Goal: Task Accomplishment & Management: Manage account settings

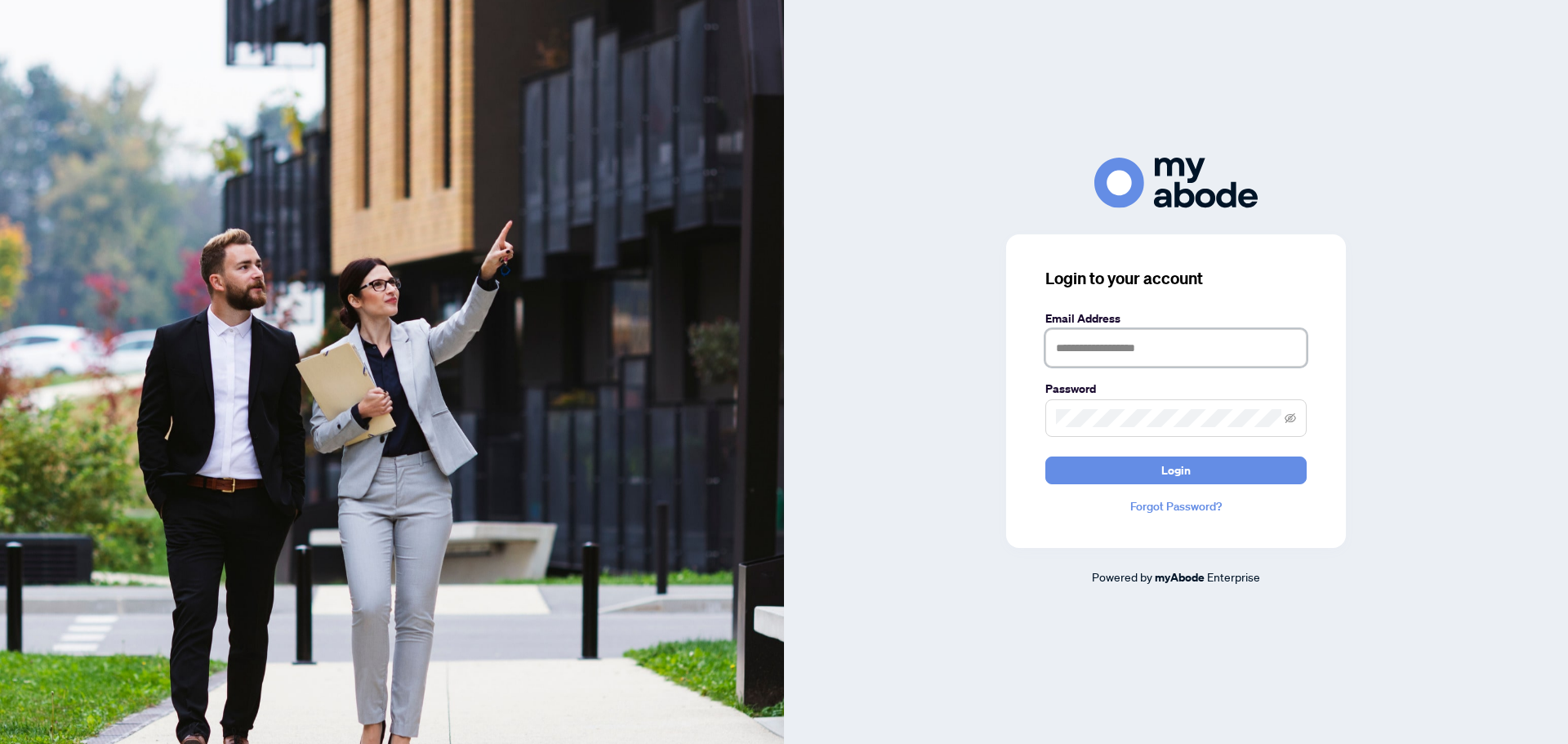
click at [1135, 331] on input "text" at bounding box center [1175, 348] width 261 height 38
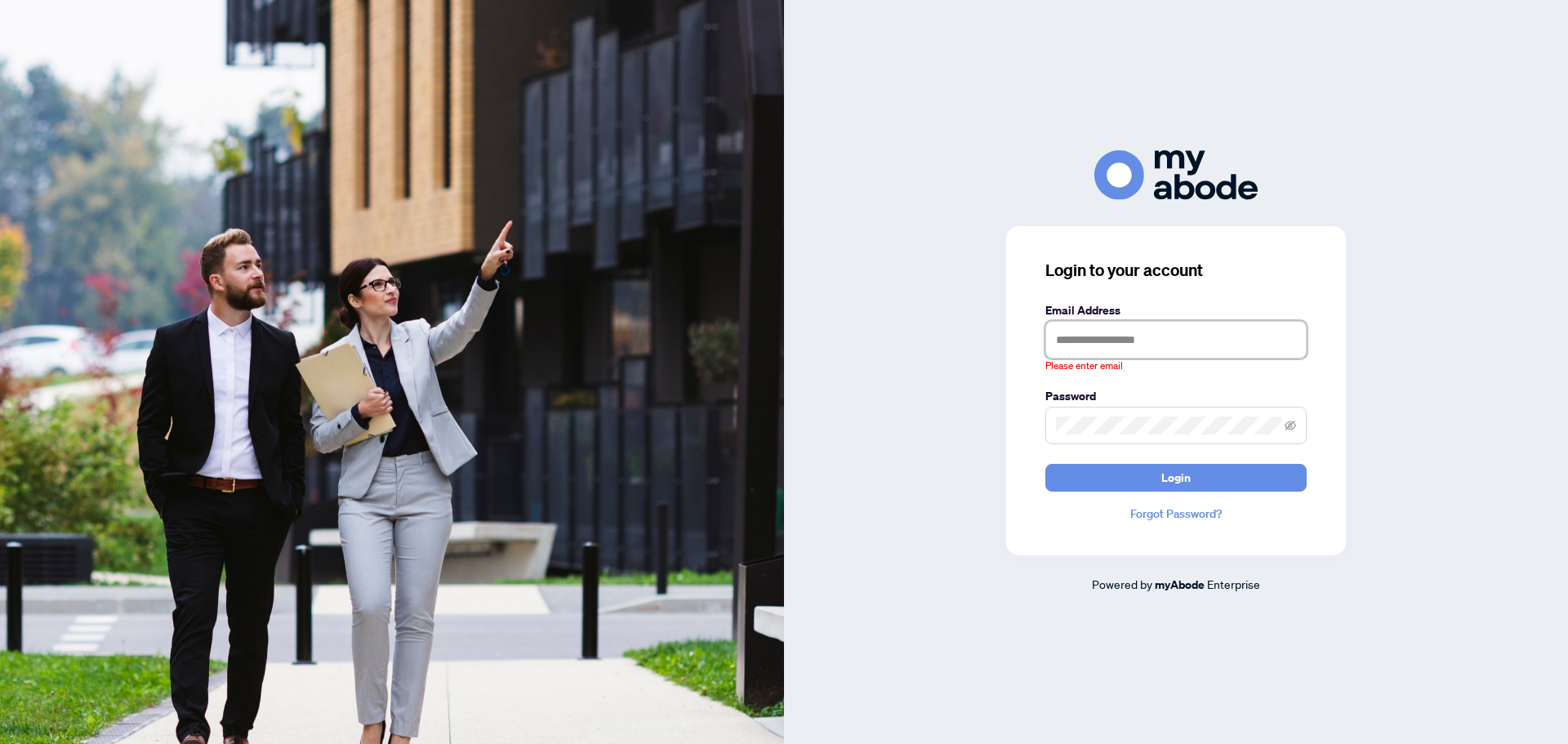
type input "**********"
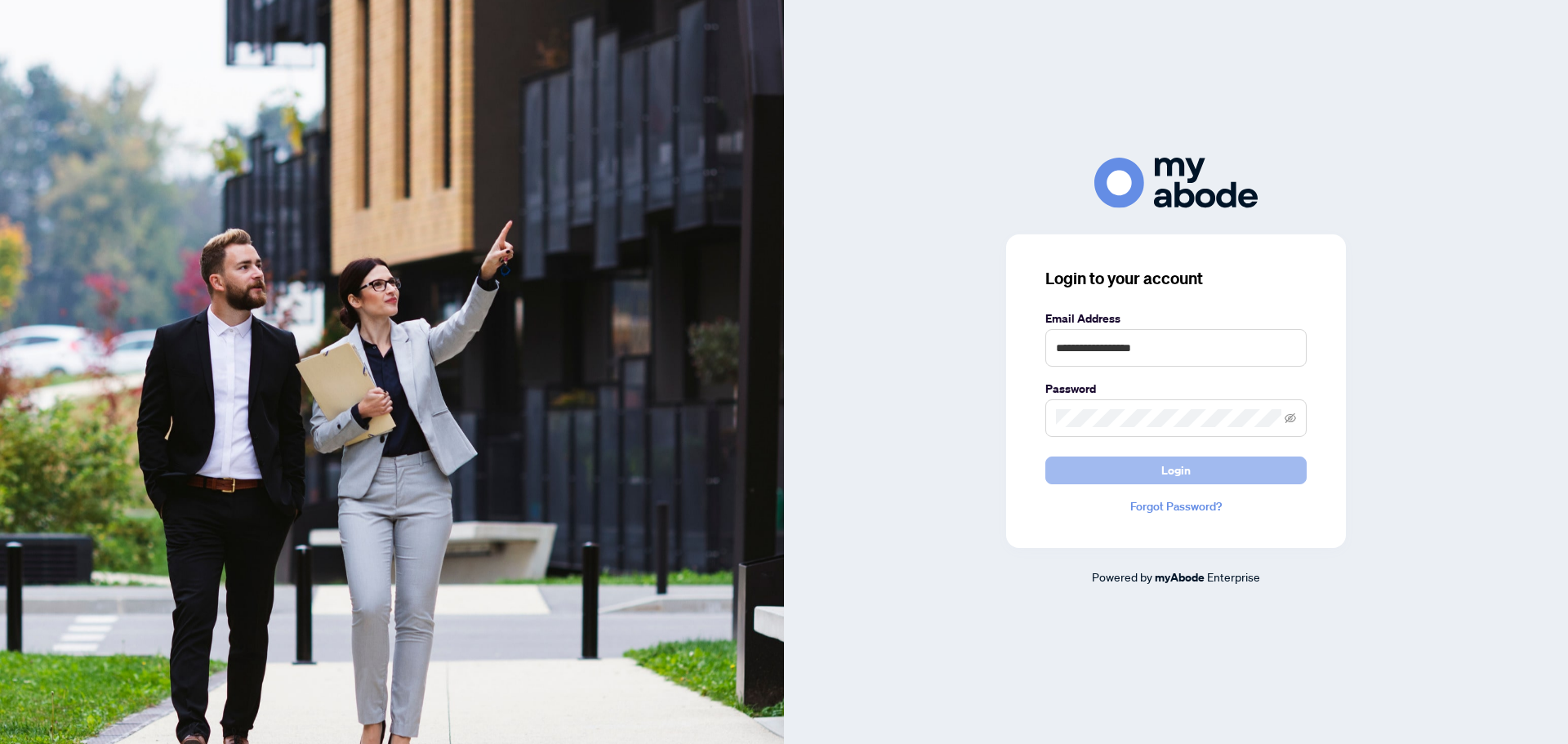
click at [1223, 471] on button "Login" at bounding box center [1175, 471] width 261 height 28
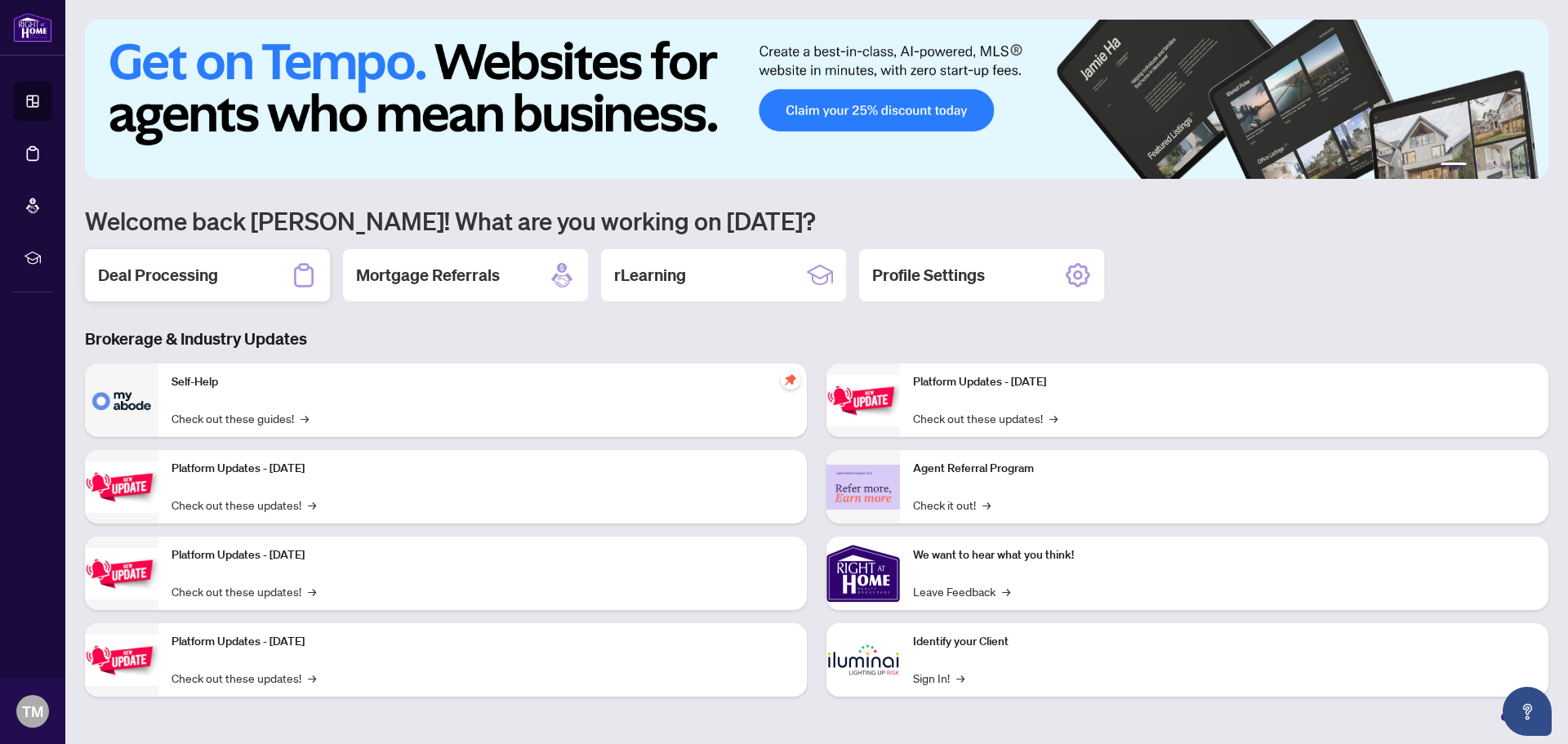
click at [169, 269] on h2 "Deal Processing" at bounding box center [158, 275] width 120 height 23
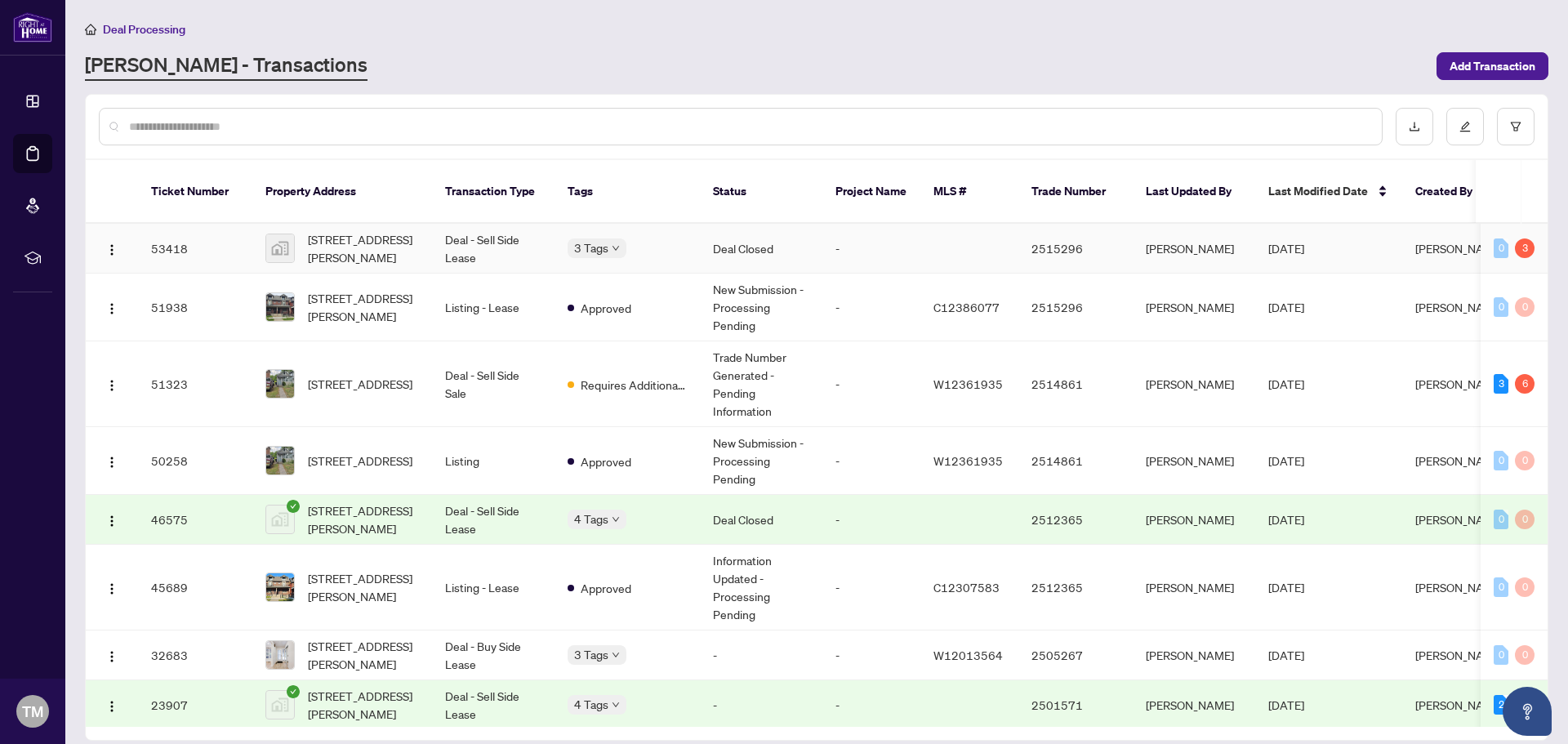
click at [1171, 223] on td "[PERSON_NAME]" at bounding box center [1193, 248] width 122 height 50
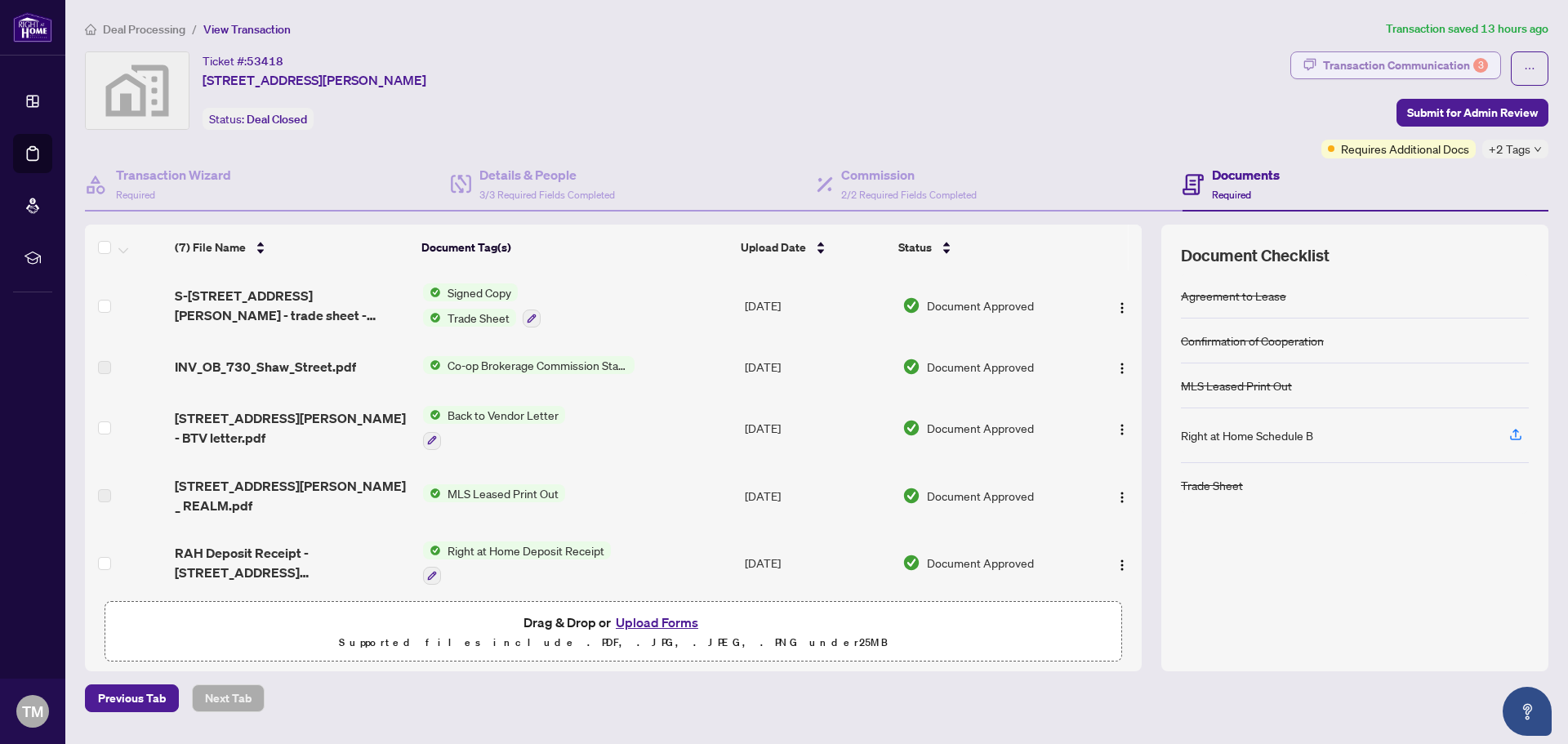
click at [1366, 63] on div "Transaction Communication 3" at bounding box center [1405, 66] width 165 height 26
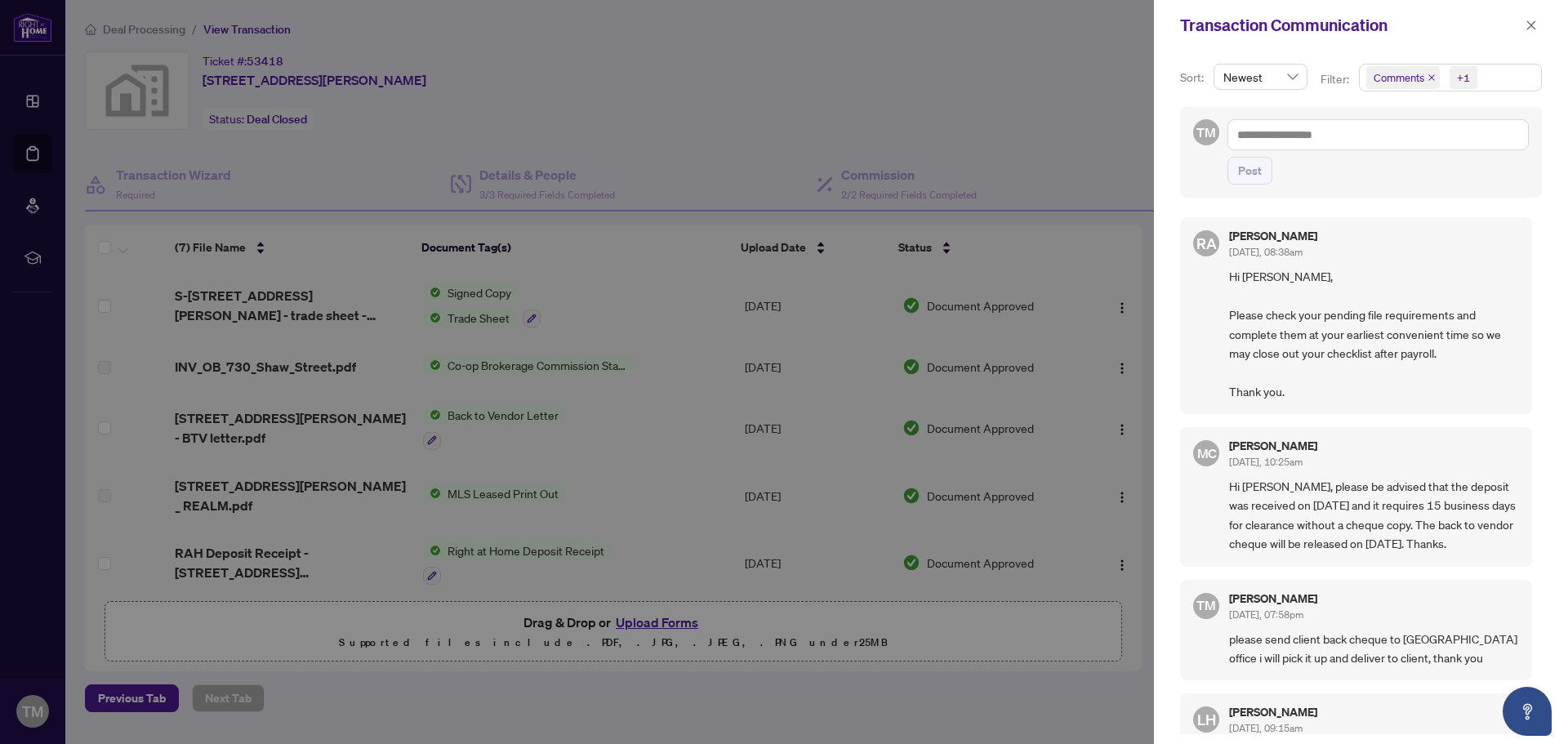
click at [1549, 439] on div "Sort: Newest Filter: Comments +1 TM Post [PERSON_NAME] [DATE], 08:38am Hi [PERS…" at bounding box center [1360, 397] width 414 height 693
click at [1535, 21] on icon "close" at bounding box center [1531, 26] width 12 height 12
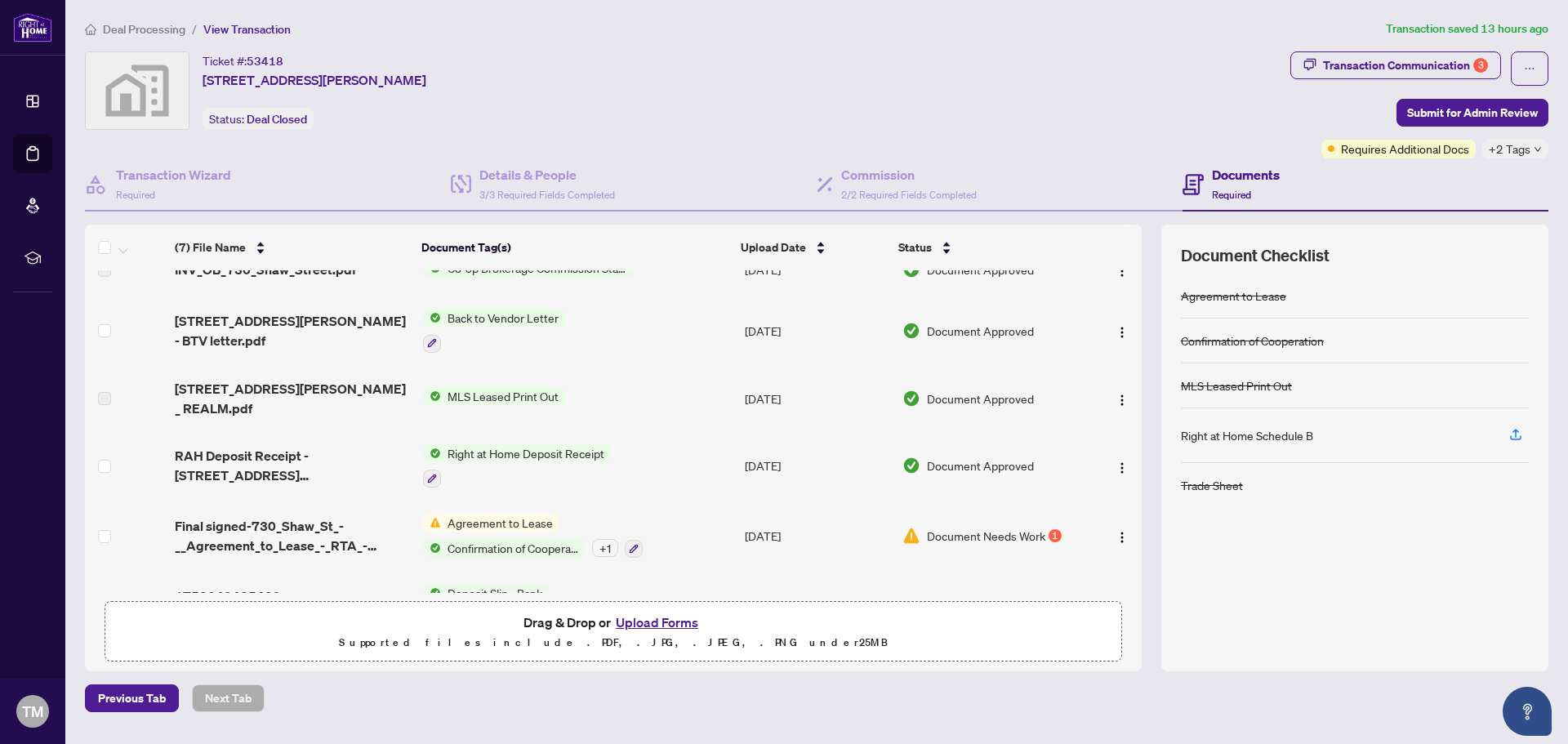
scroll to position [135, 0]
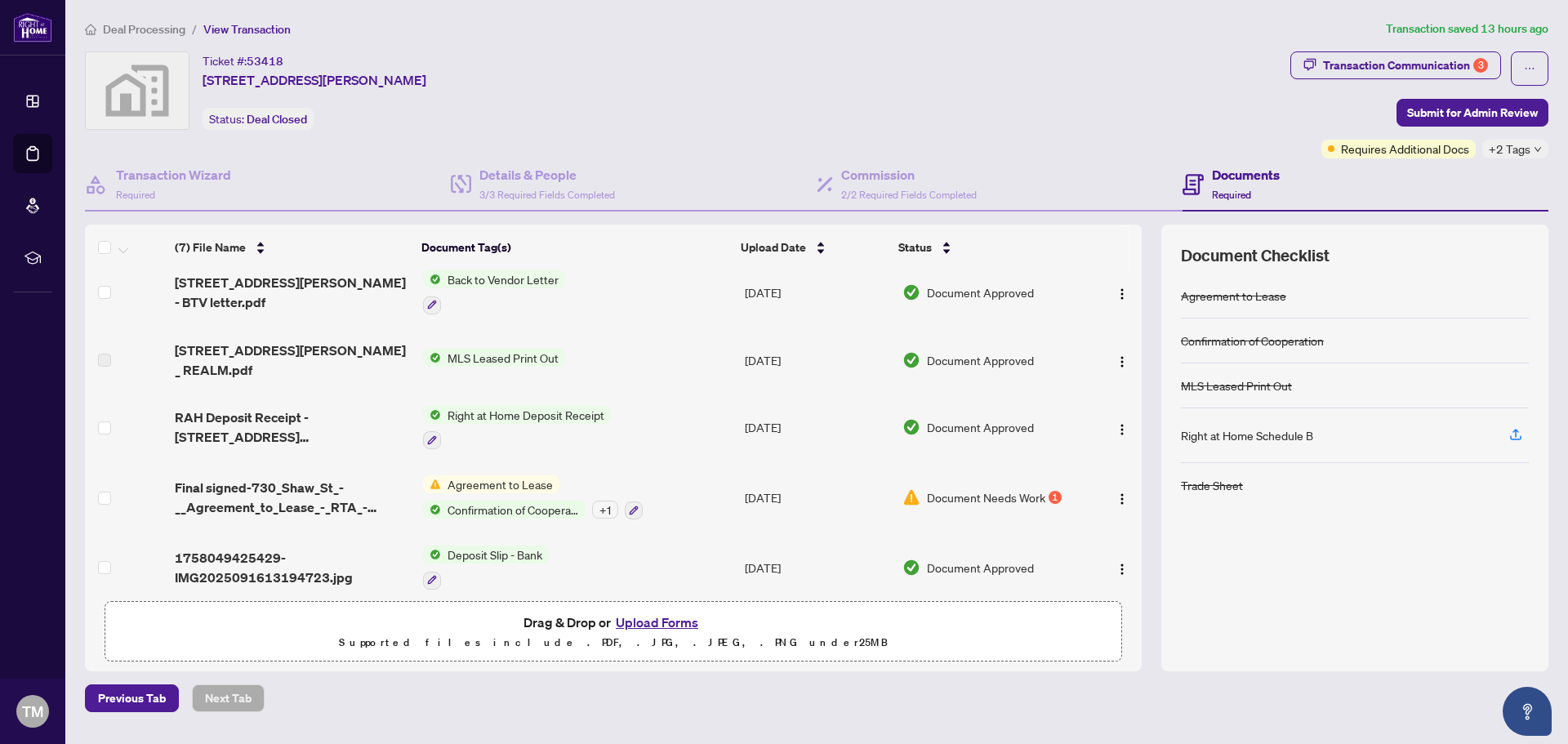
click at [479, 476] on span "Agreement to Lease" at bounding box center [499, 485] width 118 height 18
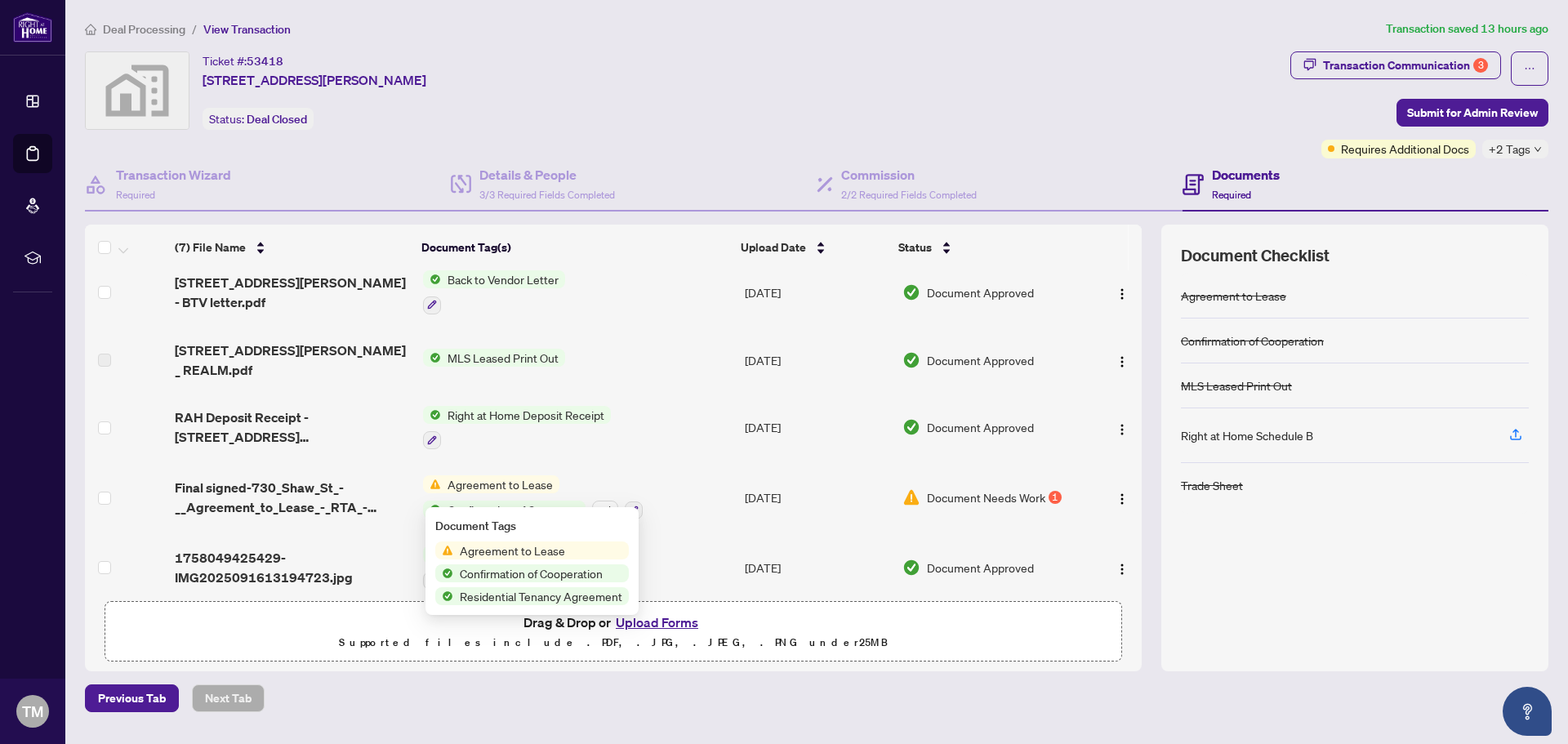
click at [517, 552] on span "Agreement to Lease" at bounding box center [511, 550] width 118 height 18
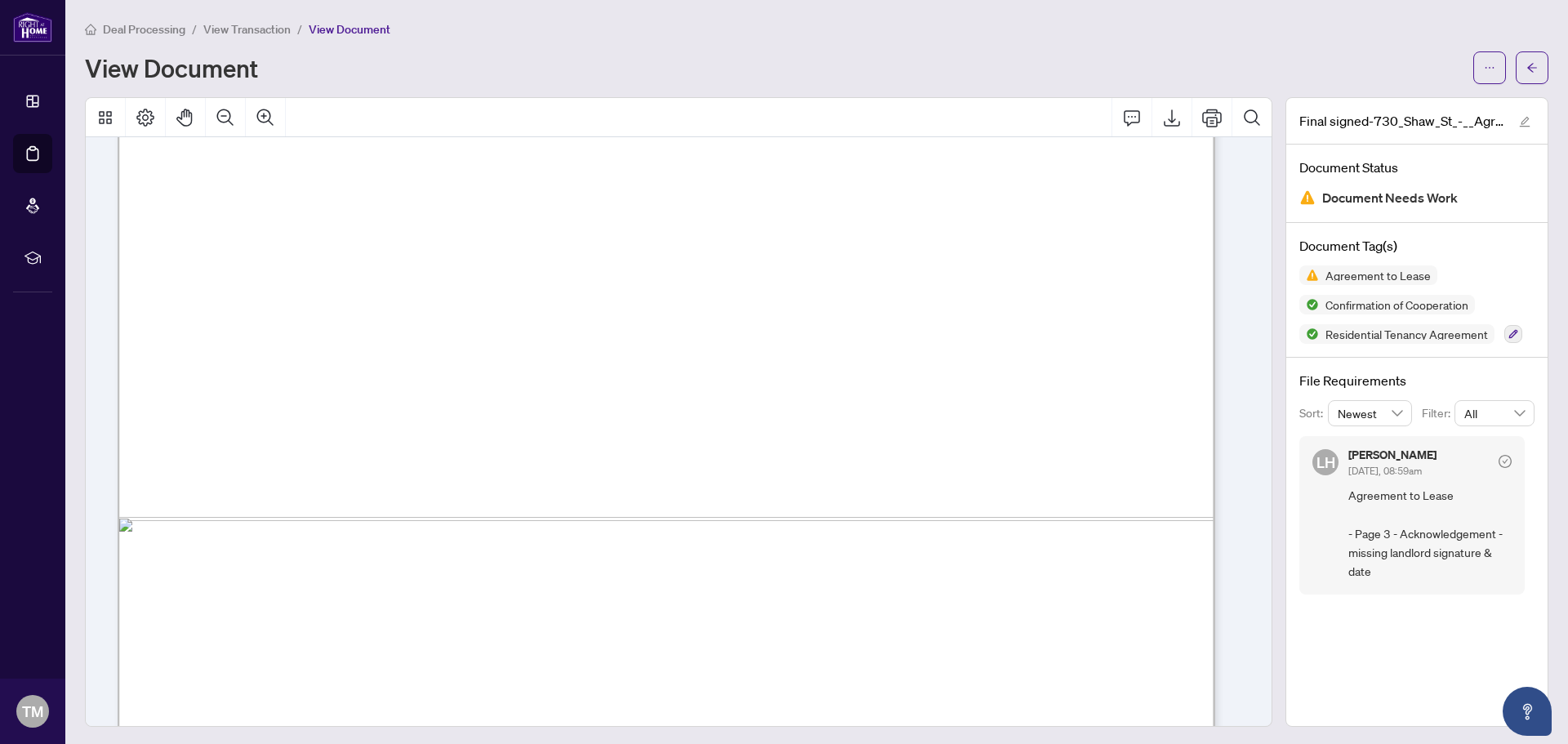
scroll to position [9964, 0]
click at [1508, 338] on icon "button" at bounding box center [1513, 334] width 10 height 10
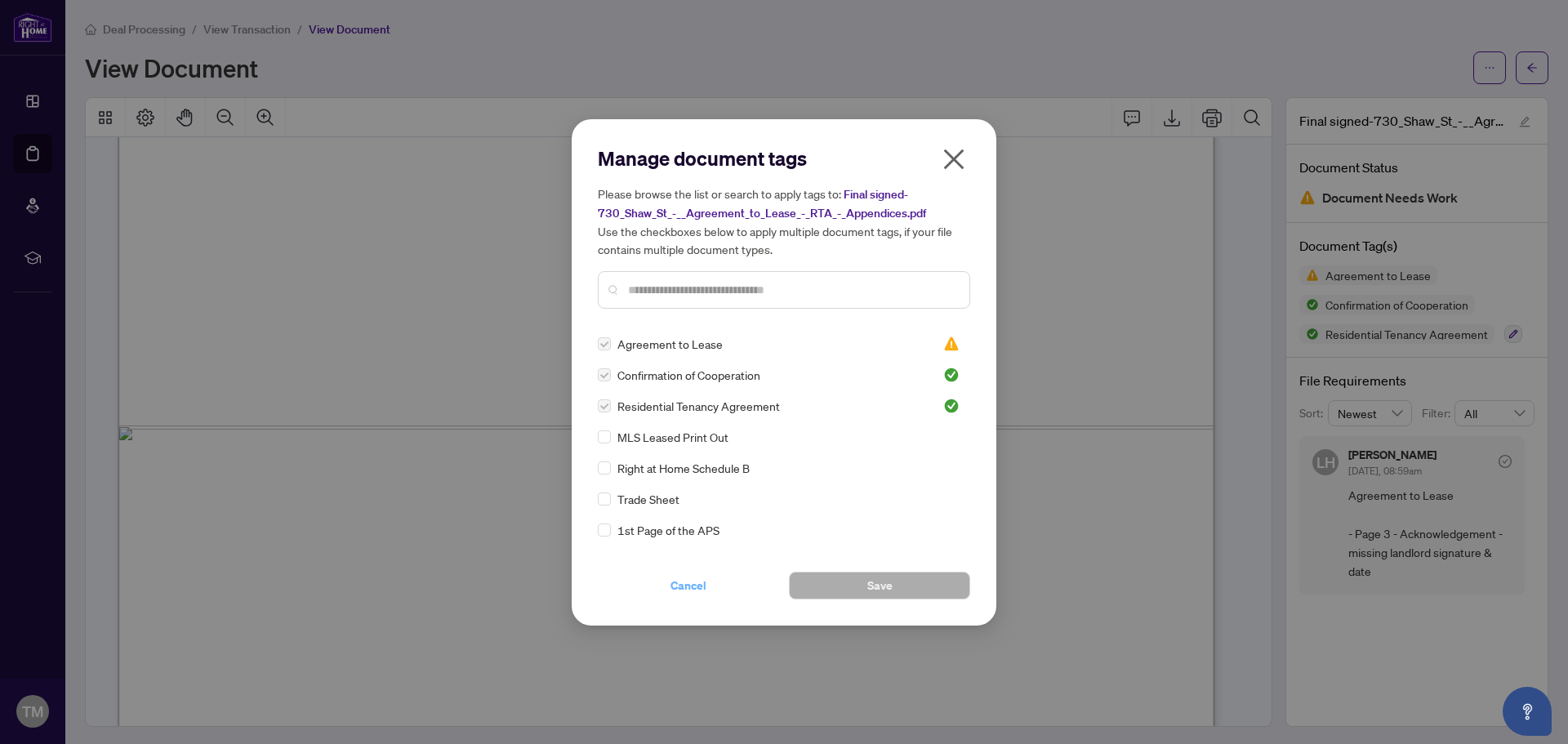
click at [699, 586] on span "Cancel" at bounding box center [688, 585] width 36 height 26
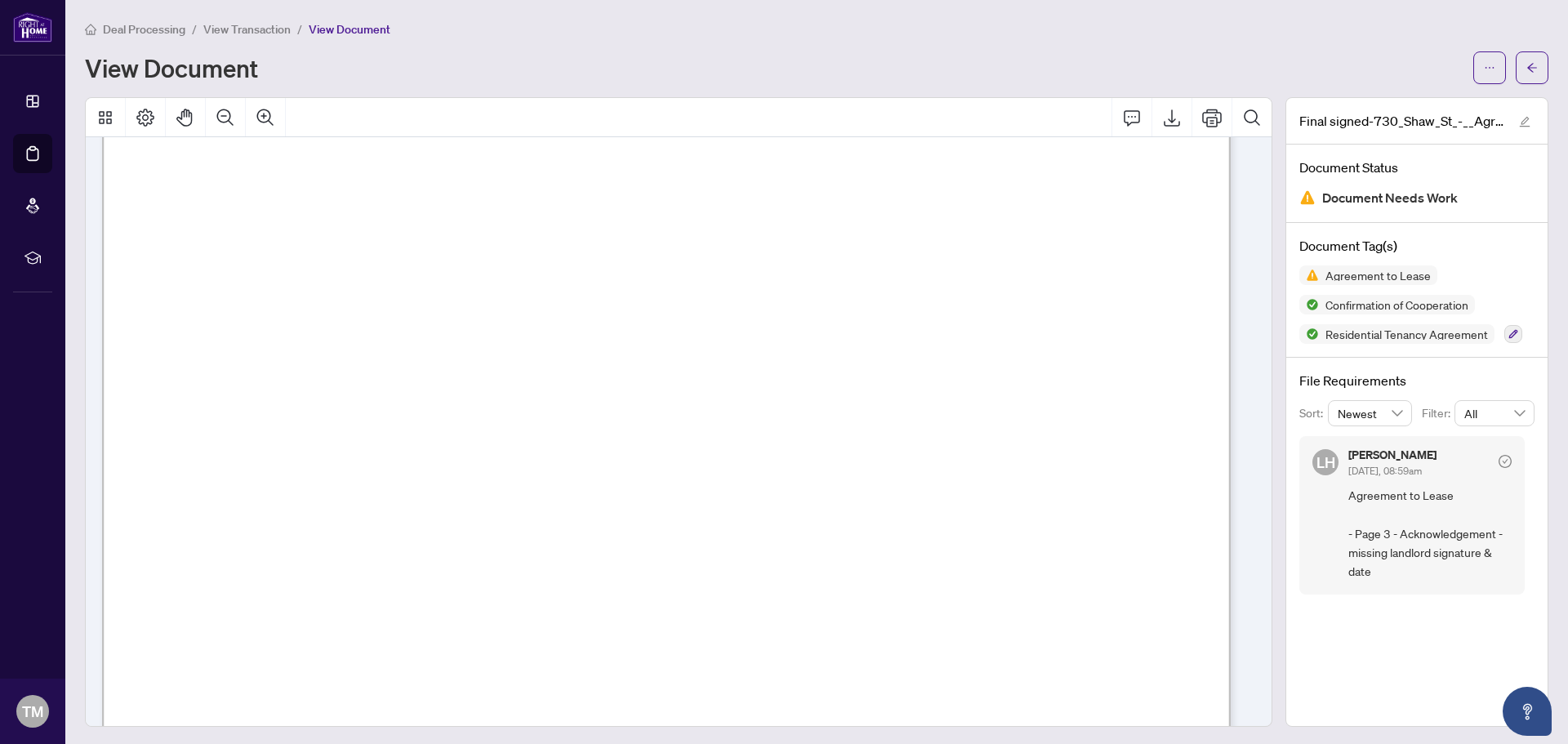
scroll to position [3430, 0]
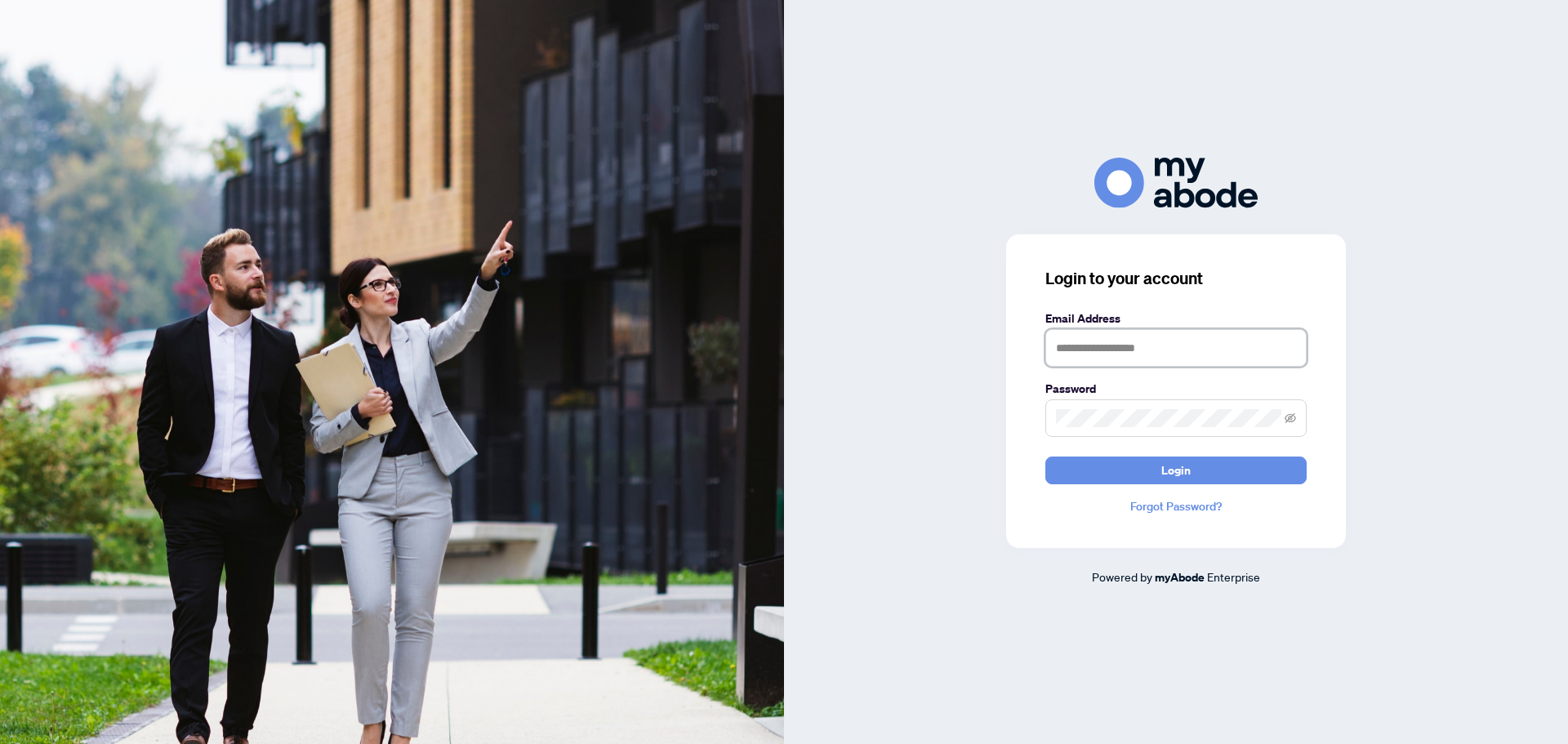
click at [1110, 349] on input "text" at bounding box center [1175, 348] width 261 height 38
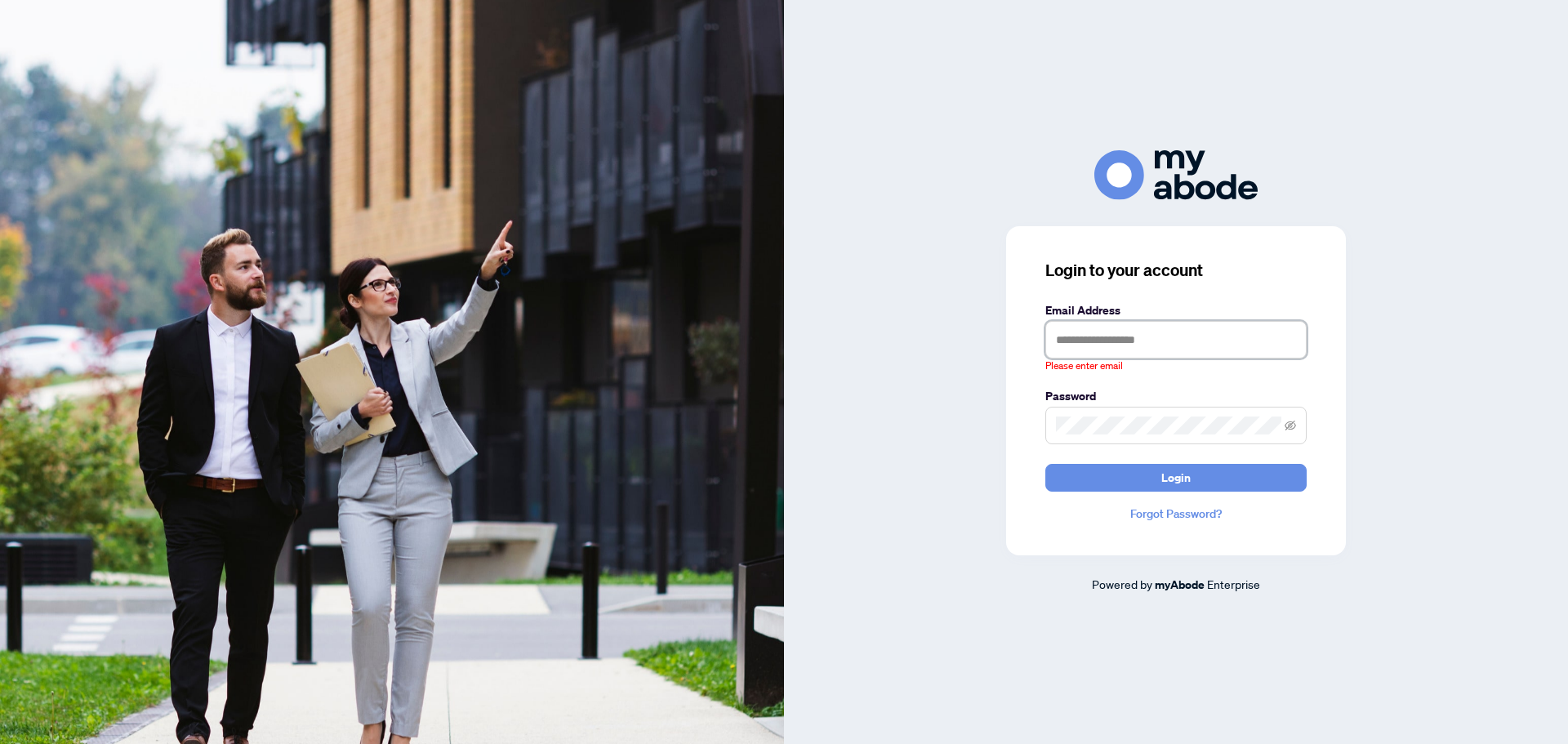
type input "**********"
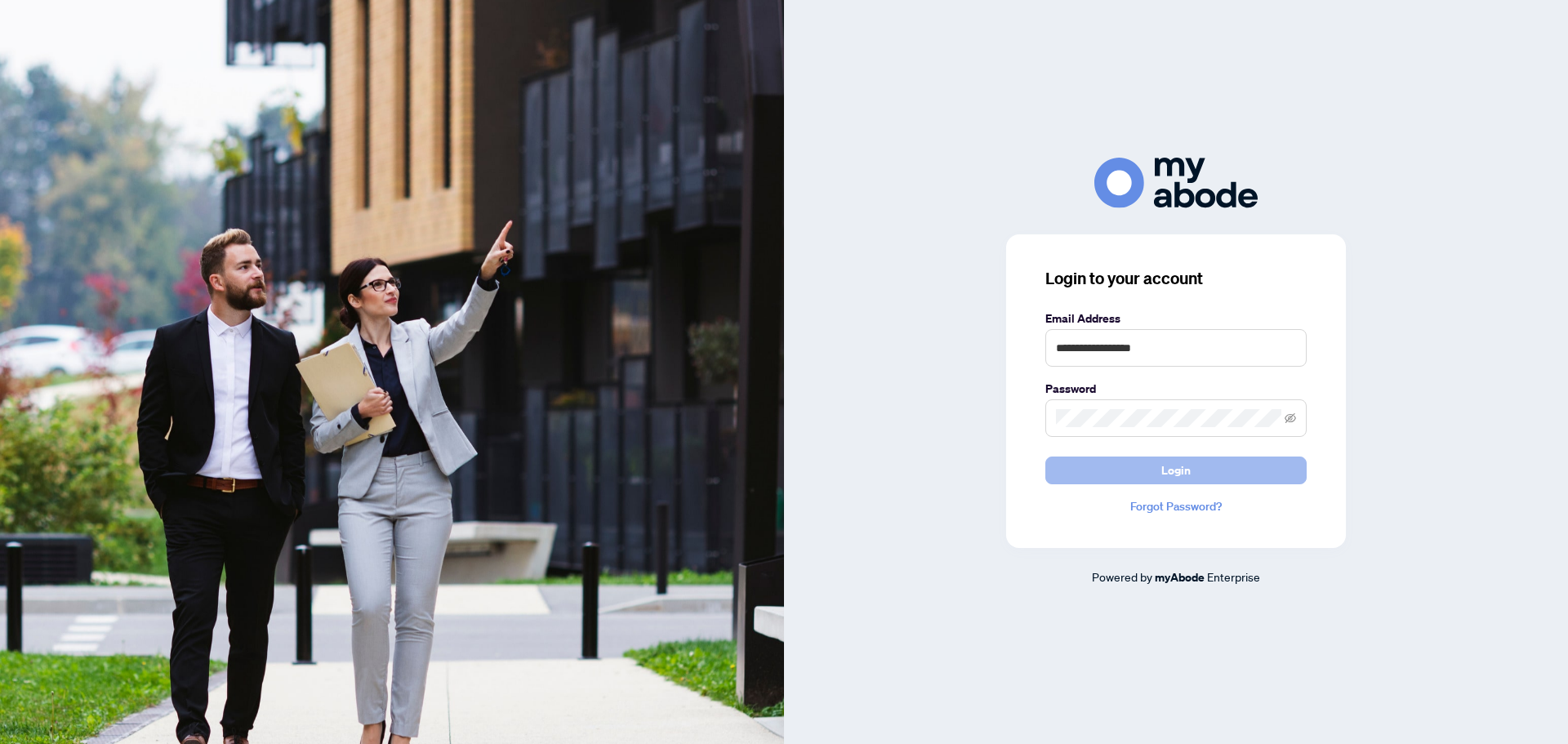
click at [1162, 473] on span "Login" at bounding box center [1176, 470] width 30 height 26
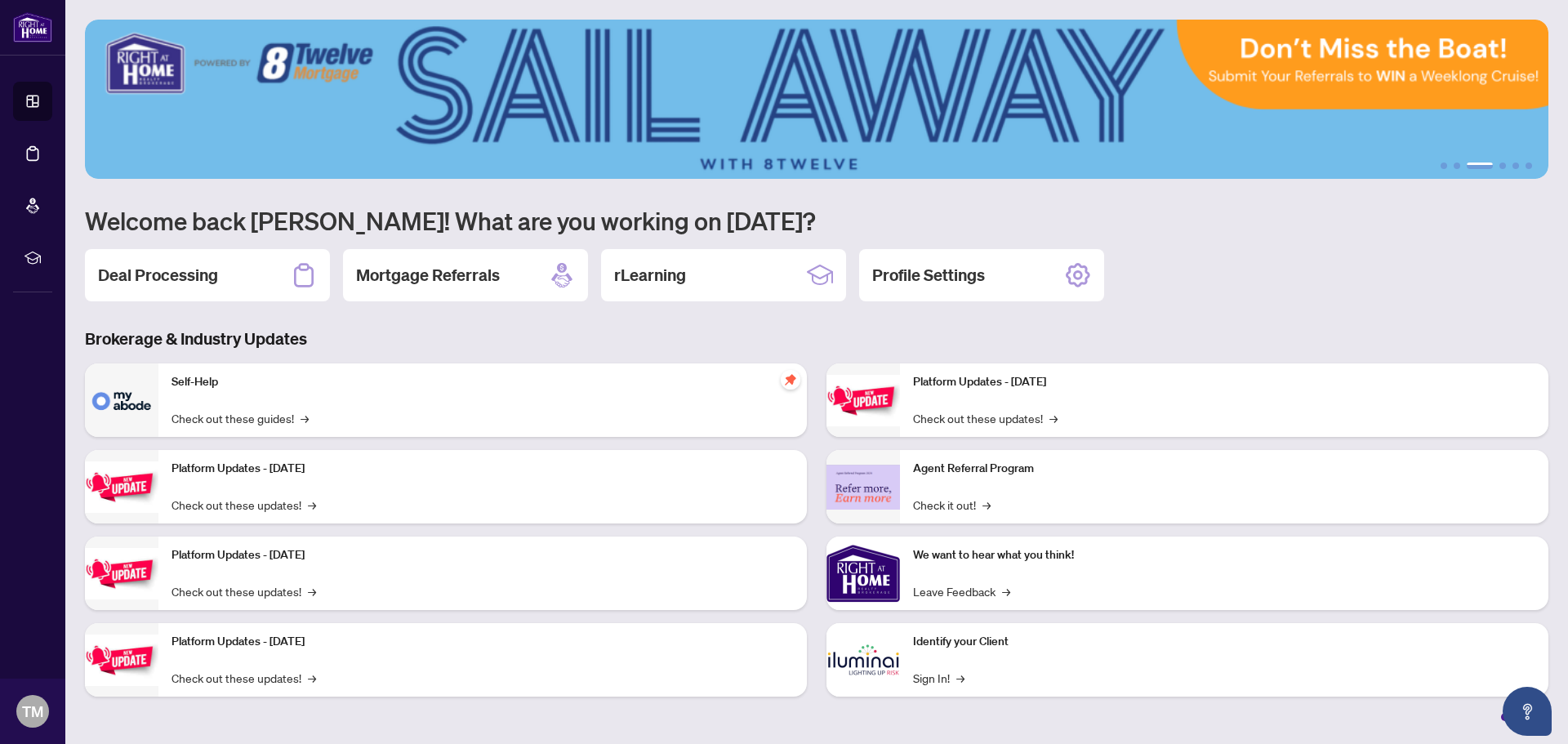
click at [221, 283] on div "Deal Processing" at bounding box center [208, 275] width 245 height 53
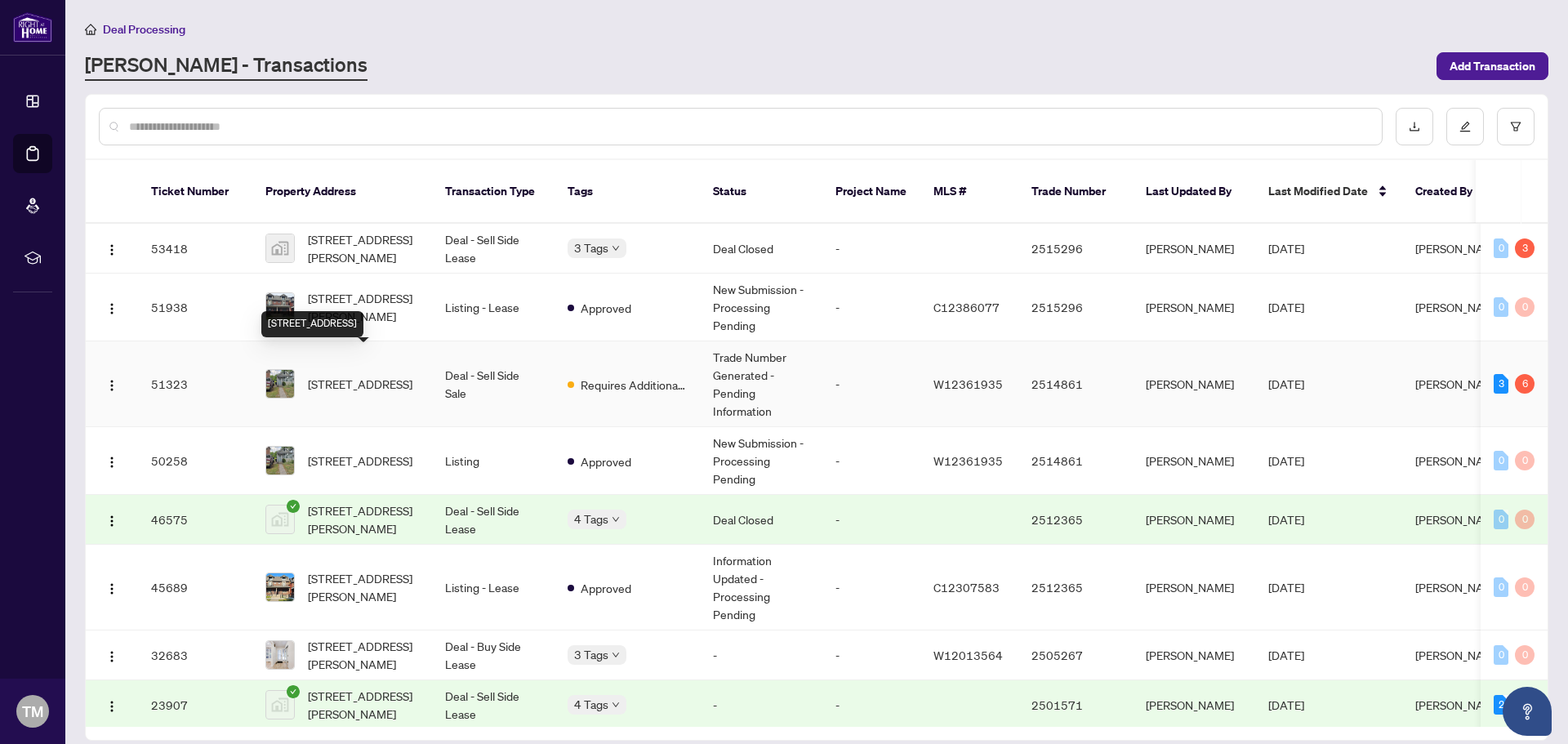
click at [365, 374] on span "[STREET_ADDRESS]" at bounding box center [359, 383] width 104 height 18
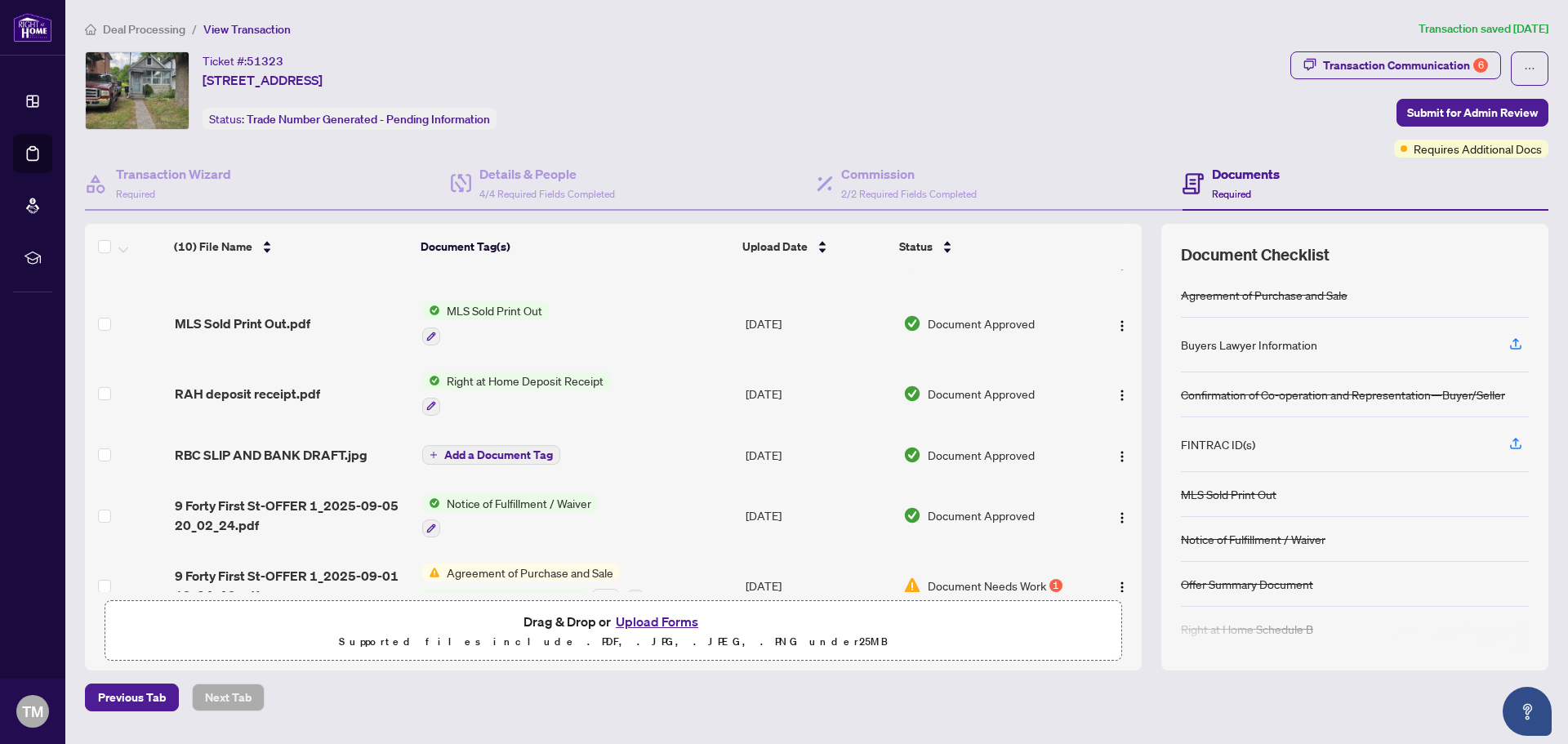
scroll to position [301, 0]
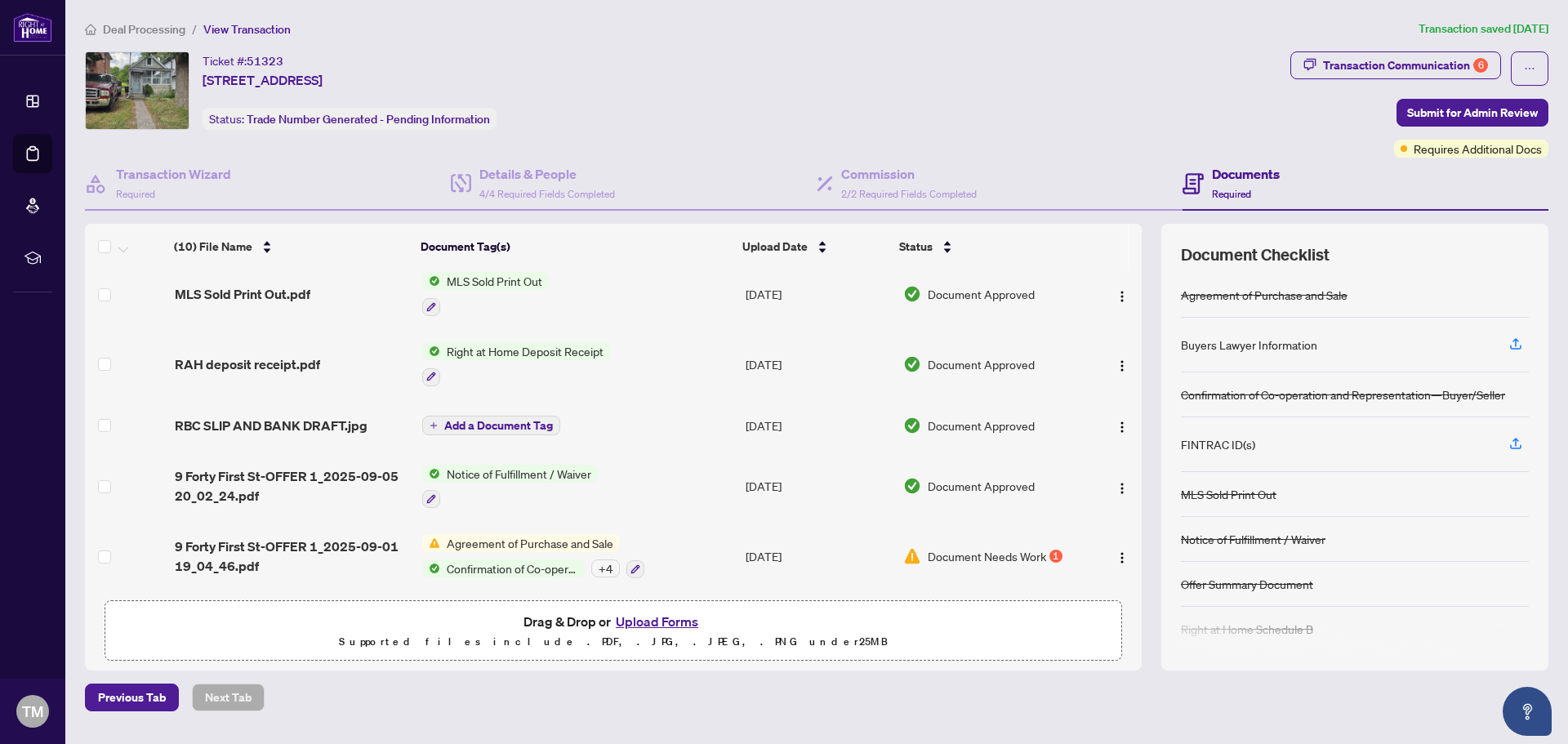
click at [528, 539] on span "Agreement of Purchase and Sale" at bounding box center [529, 543] width 180 height 18
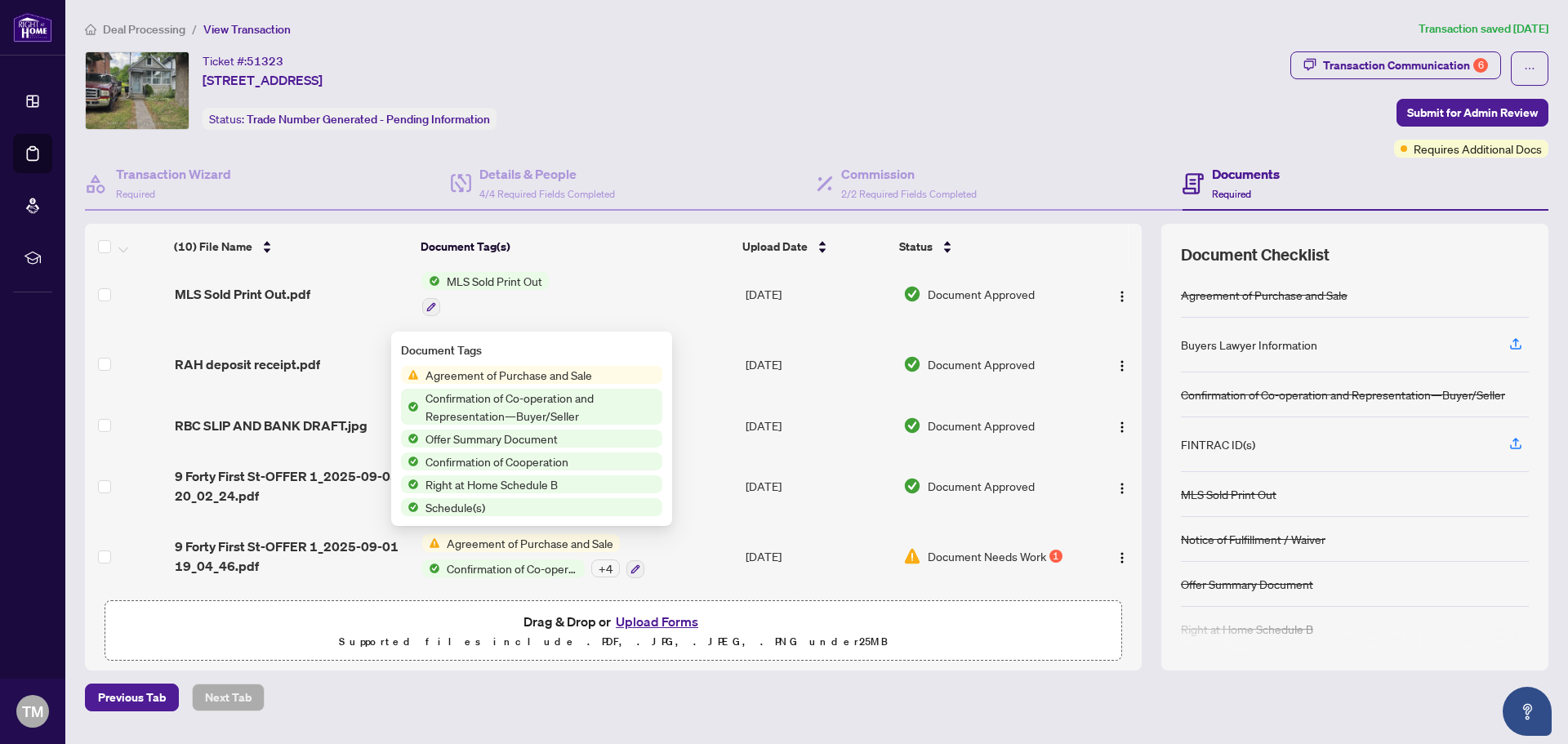
click at [528, 539] on span "Agreement of Purchase and Sale" at bounding box center [529, 543] width 180 height 18
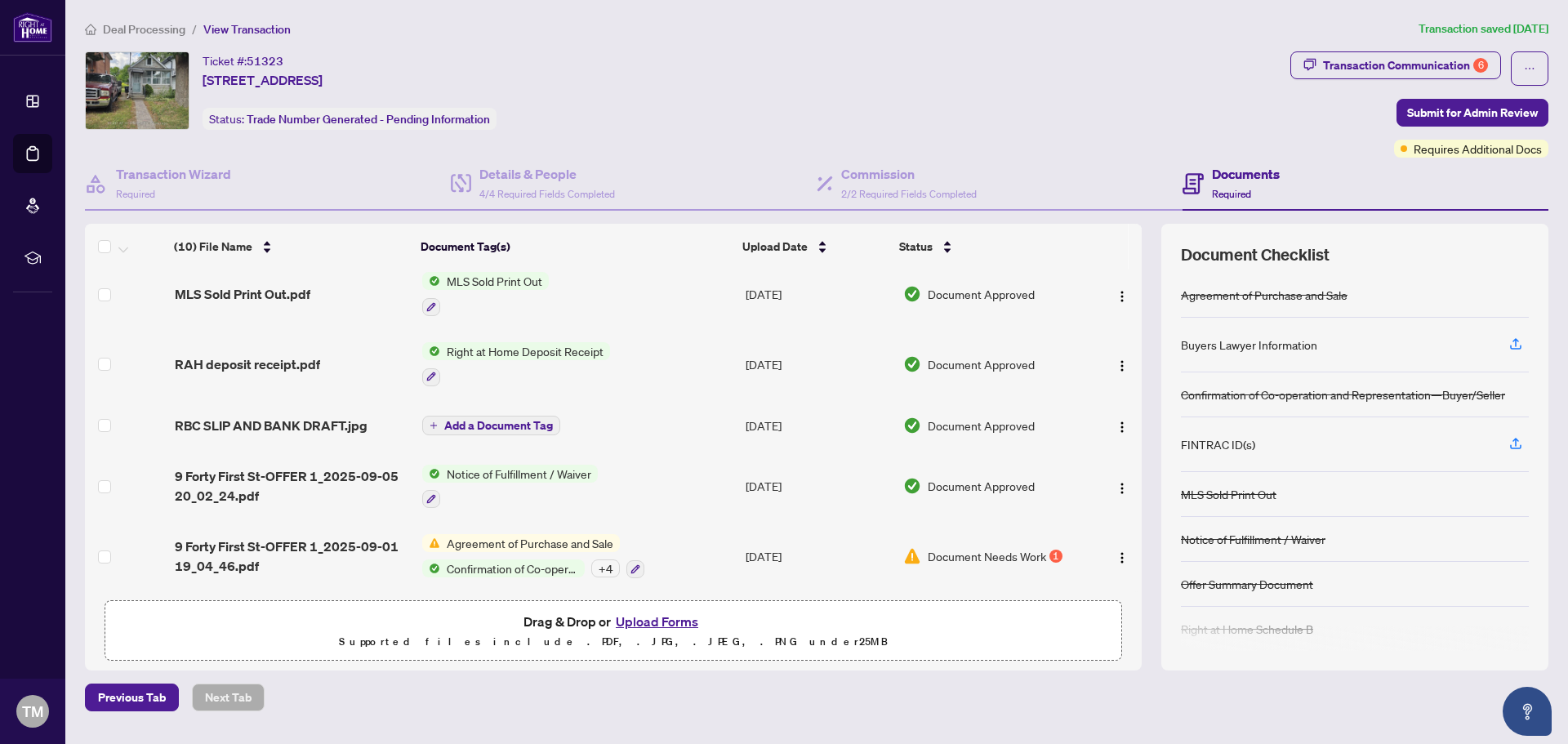
click at [953, 556] on span "Document Needs Work" at bounding box center [986, 556] width 118 height 18
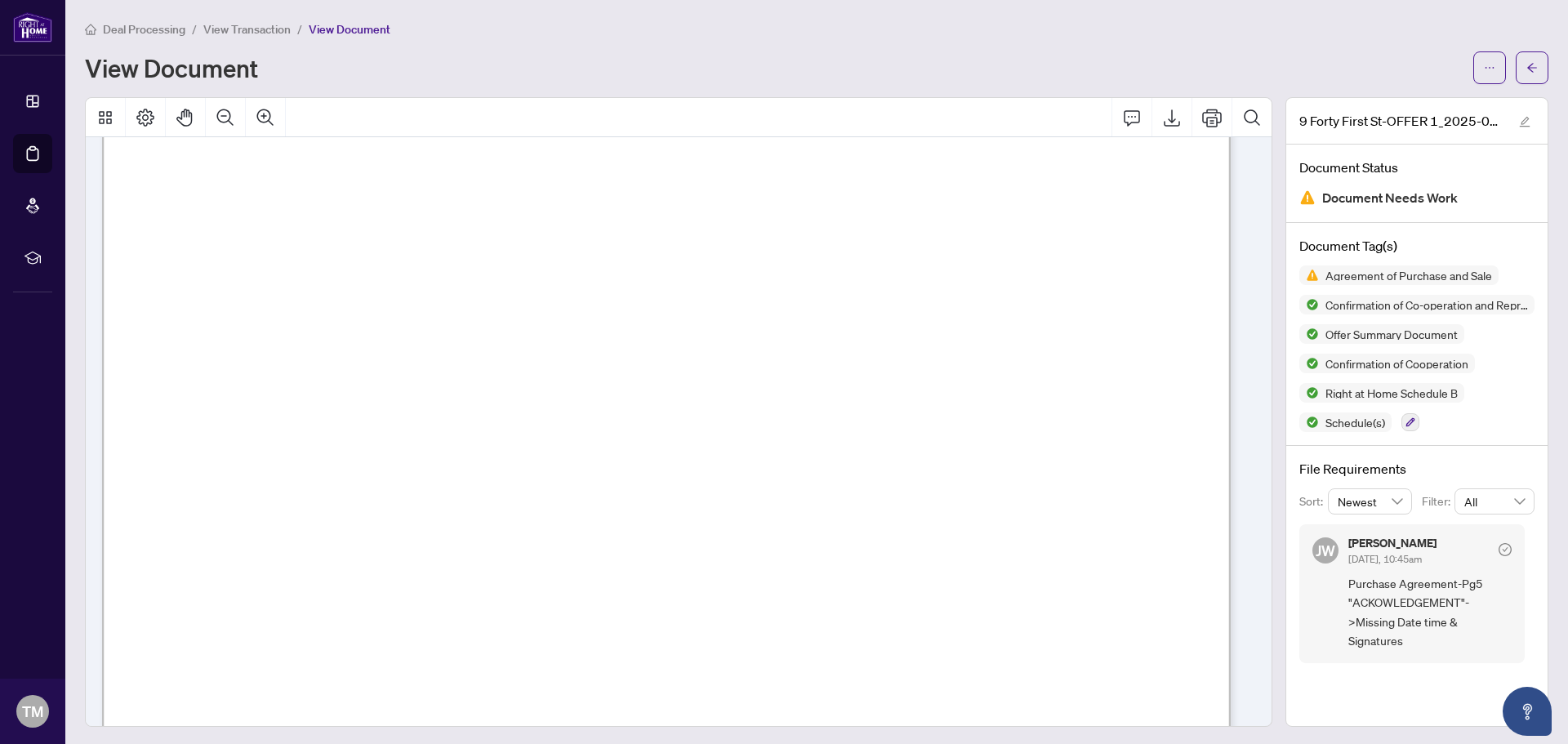
scroll to position [8004, 0]
